Goal: Task Accomplishment & Management: Use online tool/utility

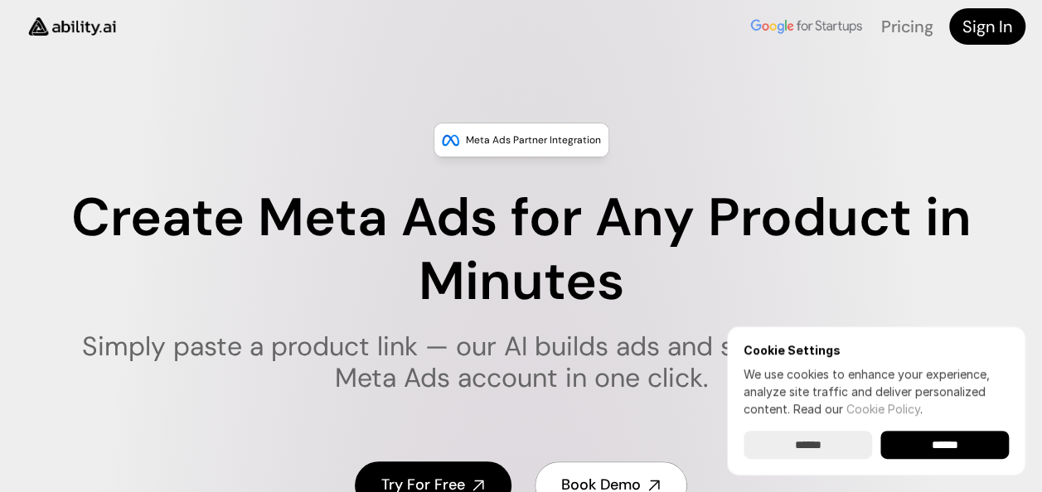
click at [925, 438] on input "******" at bounding box center [944, 445] width 128 height 28
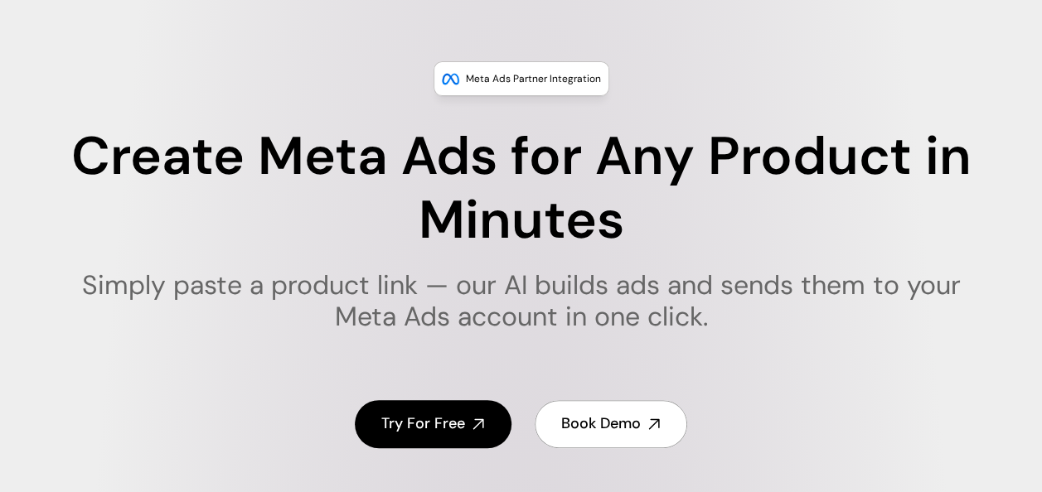
scroll to position [83, 0]
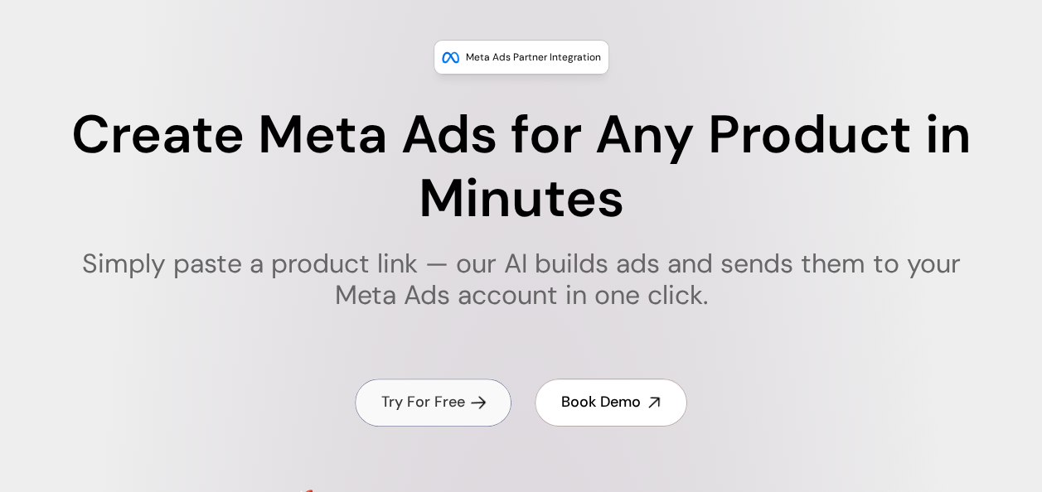
click at [439, 404] on h4 "Try For Free" at bounding box center [423, 402] width 84 height 21
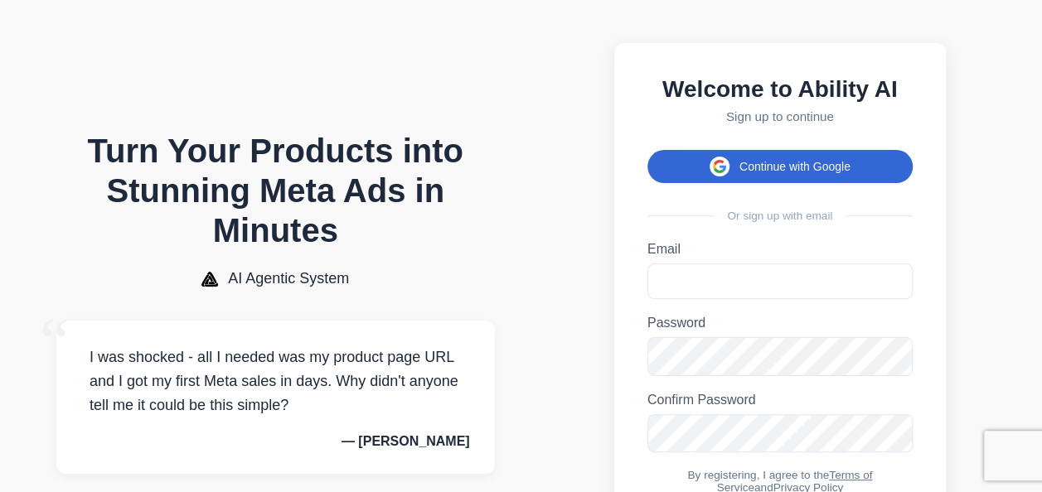
click at [712, 177] on span at bounding box center [719, 167] width 20 height 20
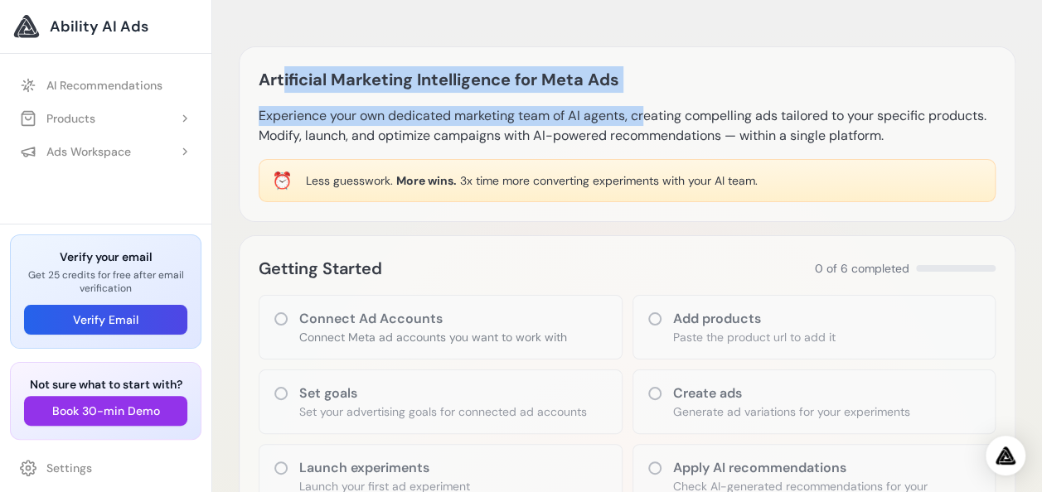
drag, startPoint x: 286, startPoint y: 83, endPoint x: 553, endPoint y: 104, distance: 267.7
click at [553, 104] on div "Artificial Marketing Intelligence for Meta Ads Experience your own dedicated ma…" at bounding box center [627, 134] width 776 height 176
drag, startPoint x: 553, startPoint y: 104, endPoint x: 701, endPoint y: 98, distance: 148.5
click at [701, 98] on div "Artificial Marketing Intelligence for Meta Ads Experience your own dedicated ma…" at bounding box center [627, 134] width 776 height 176
click at [360, 114] on p "Experience your own dedicated marketing team of AI agents, creating compelling …" at bounding box center [627, 126] width 737 height 40
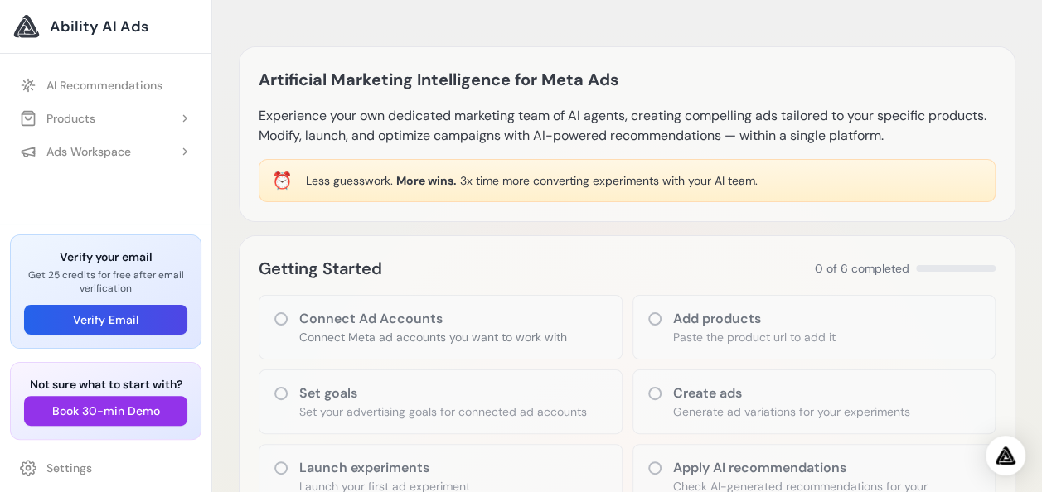
click at [404, 338] on p "Connect Meta ad accounts you want to work with" at bounding box center [433, 337] width 268 height 17
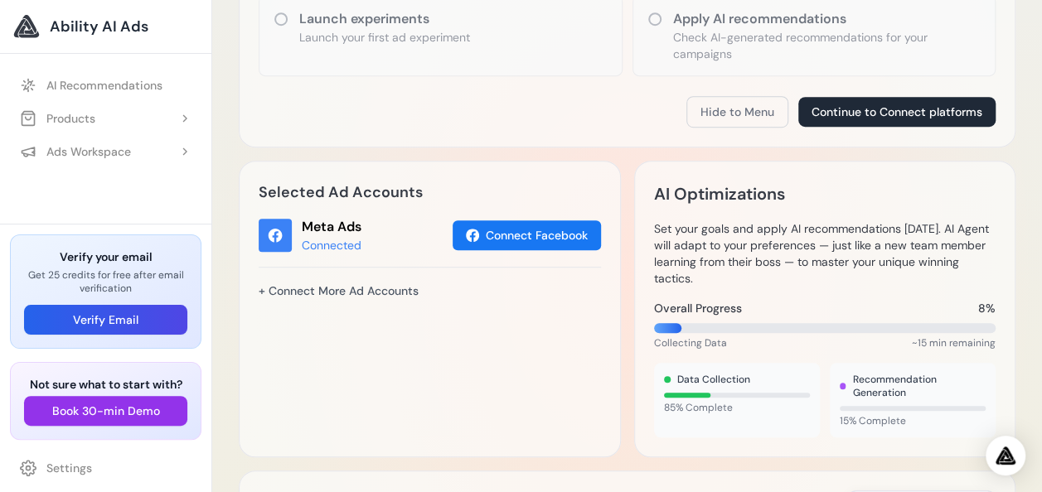
scroll to position [35, 0]
